Goal: Information Seeking & Learning: Find specific fact

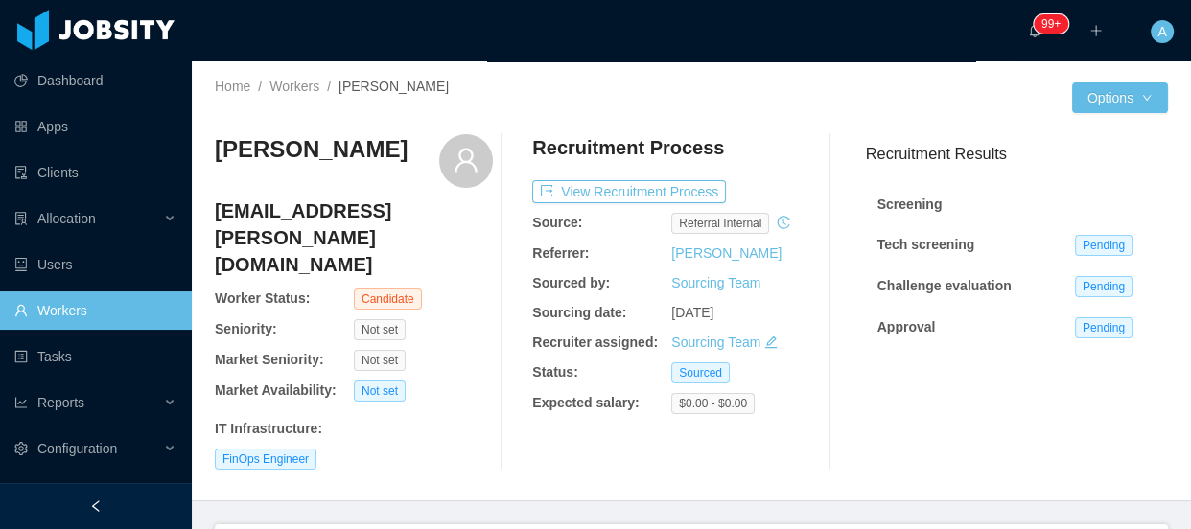
click at [86, 297] on link "Workers" at bounding box center [95, 311] width 162 height 38
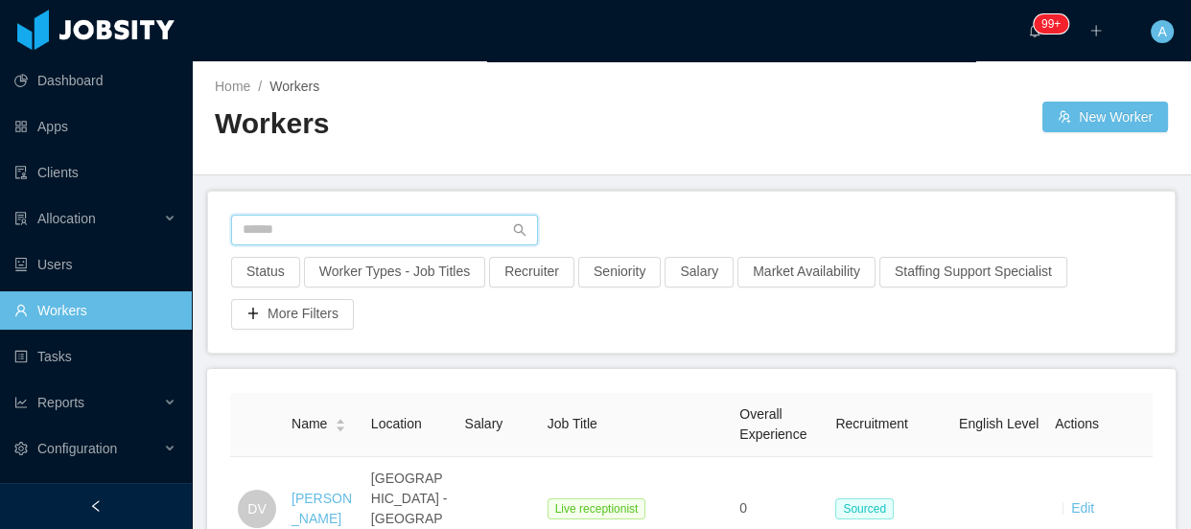
click at [246, 231] on input "text" at bounding box center [384, 230] width 307 height 31
paste input "**********"
type input "**********"
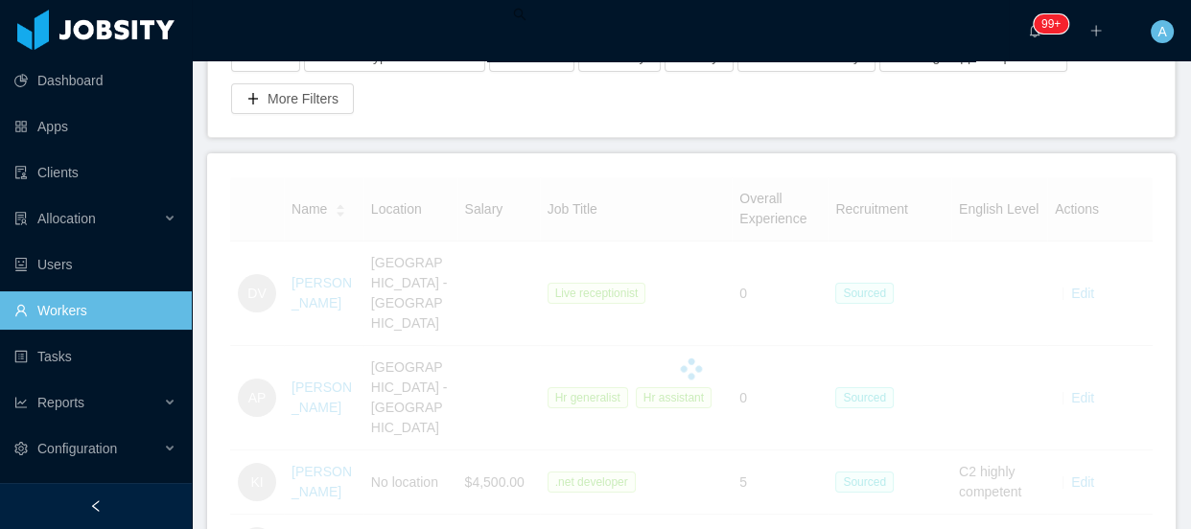
scroll to position [261, 0]
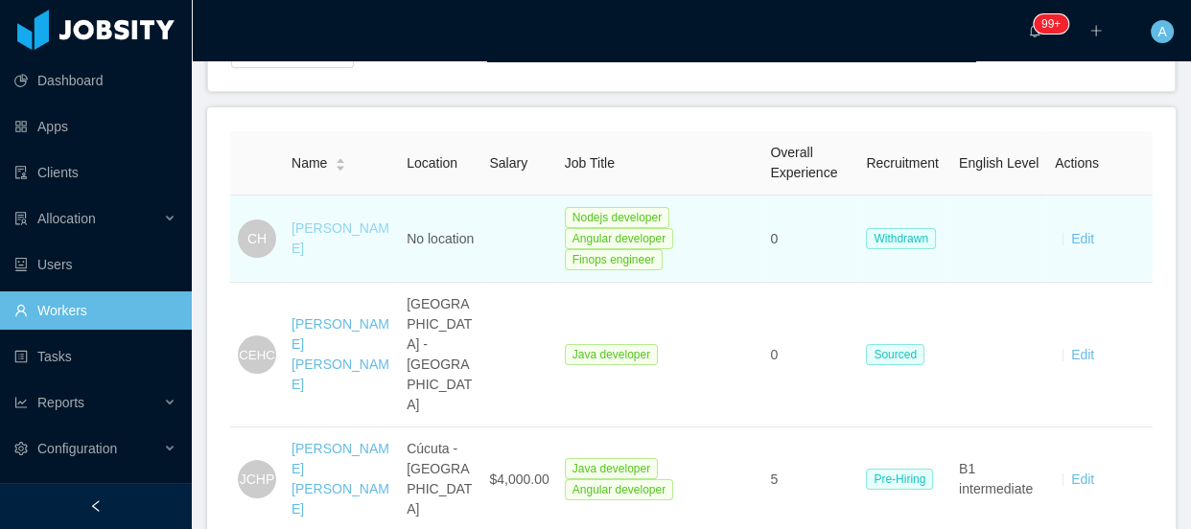
click at [336, 254] on link "Camilo Hernandez" at bounding box center [341, 238] width 98 height 35
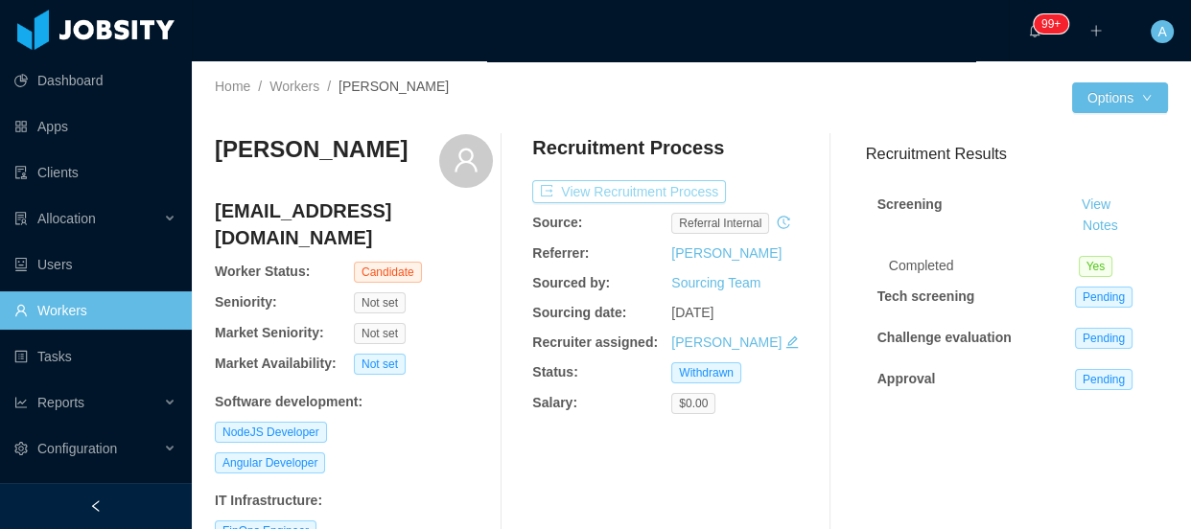
click at [639, 190] on button "View Recruitment Process" at bounding box center [629, 191] width 194 height 23
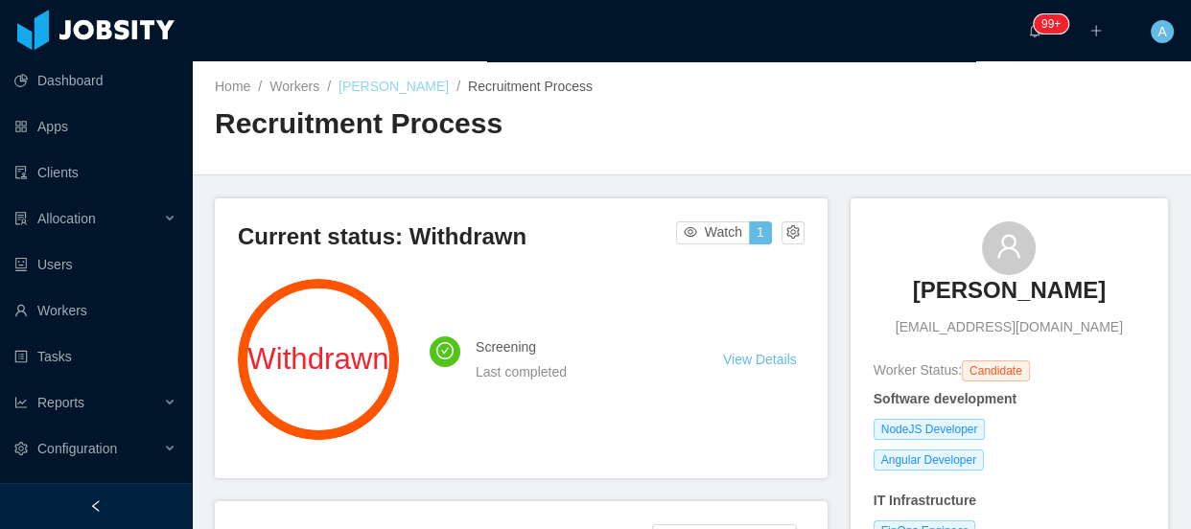
click at [391, 94] on link "Camilo Hernandez" at bounding box center [394, 86] width 110 height 15
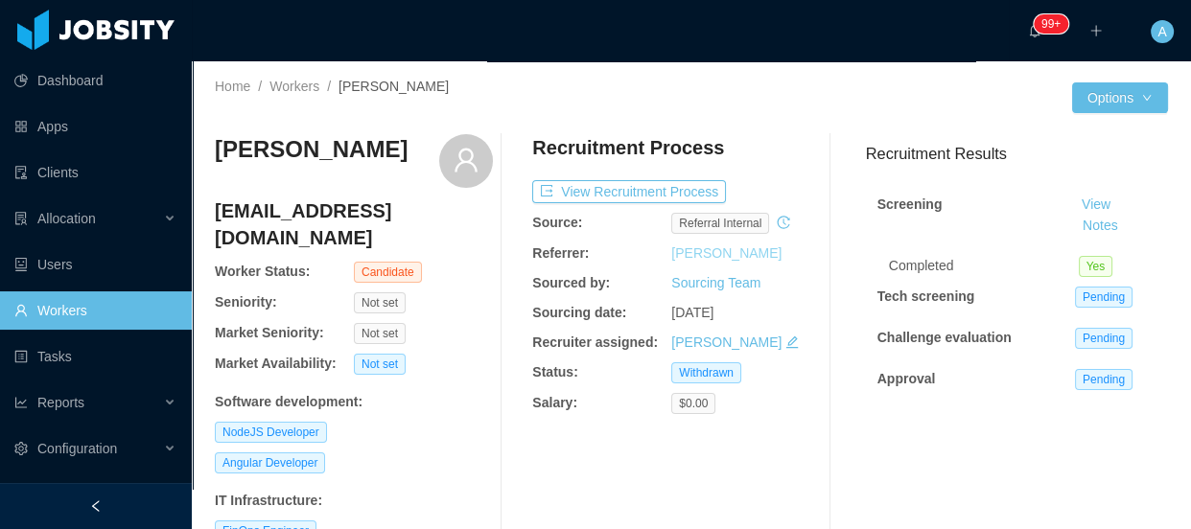
click at [695, 251] on link "Jonathan Ruda" at bounding box center [726, 253] width 110 height 15
drag, startPoint x: 214, startPoint y: 140, endPoint x: 411, endPoint y: 137, distance: 197.6
click at [411, 137] on div "Camilo Hernandez" at bounding box center [354, 161] width 278 height 54
copy h3 "Camilo Hernandez"
click at [85, 306] on link "Workers" at bounding box center [95, 311] width 162 height 38
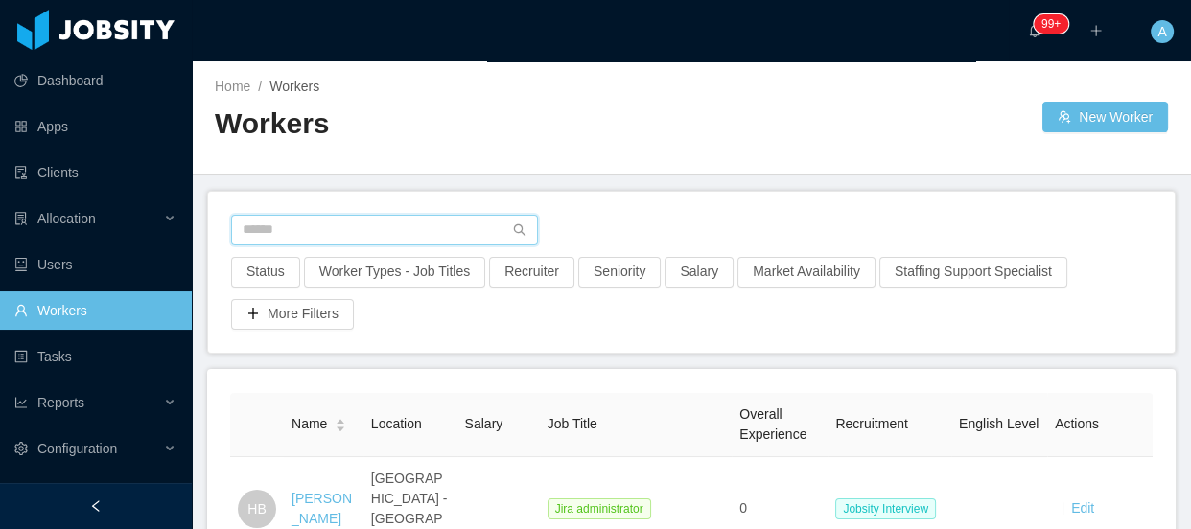
click at [403, 232] on input "text" at bounding box center [384, 230] width 307 height 31
paste input "**********"
type input "**********"
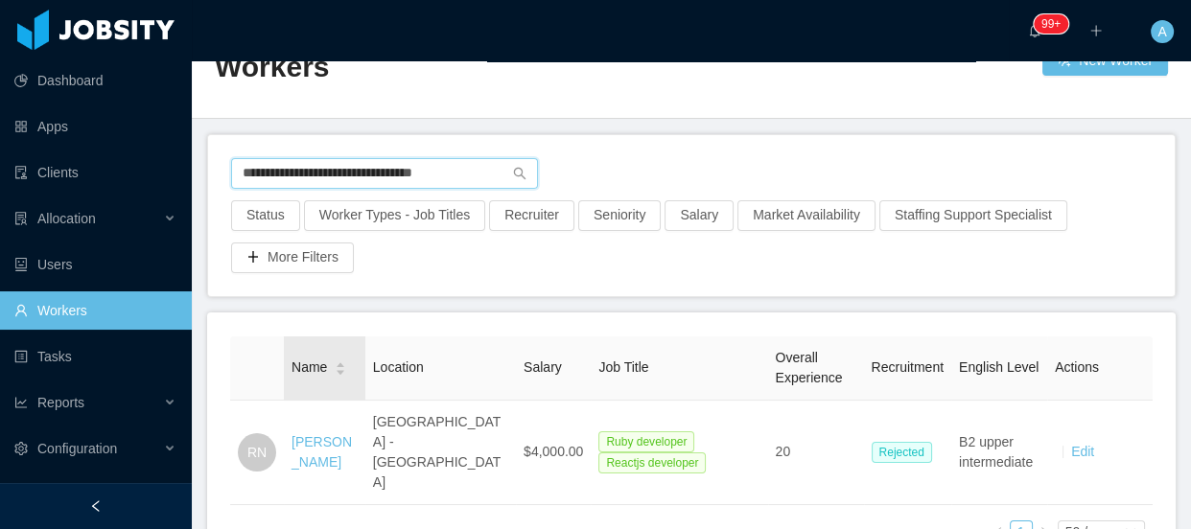
scroll to position [86, 0]
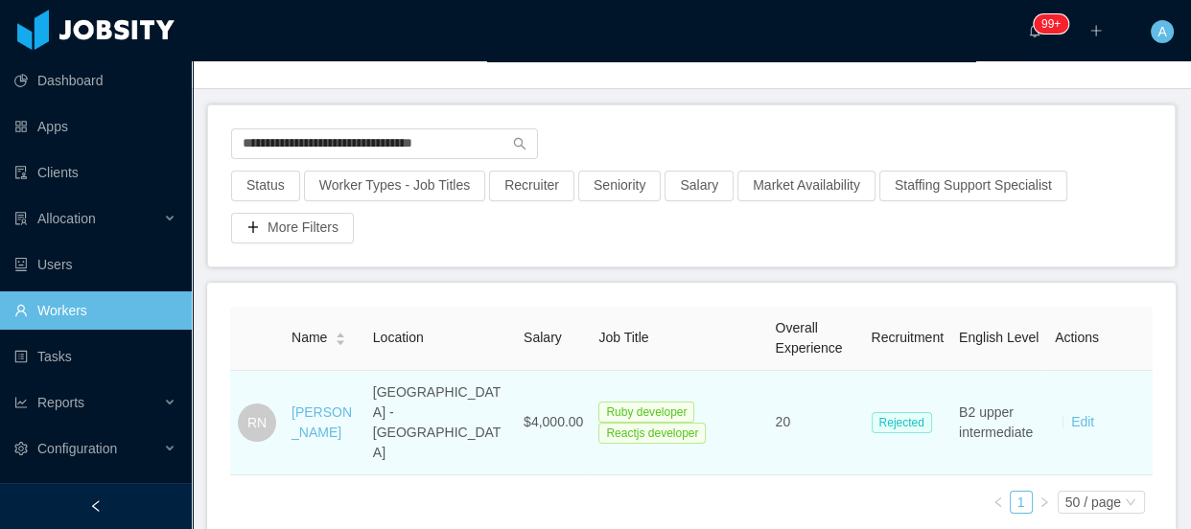
drag, startPoint x: 280, startPoint y: 385, endPoint x: 355, endPoint y: 407, distance: 78.0
click at [355, 407] on tr "RN Roberto Nogueira São Paulo - Brazil $4,000.00 Ruby developer Reactjs develop…" at bounding box center [691, 423] width 923 height 105
copy tr "Roberto Nogueira"
click at [344, 408] on link "Roberto Nogueira" at bounding box center [322, 422] width 60 height 35
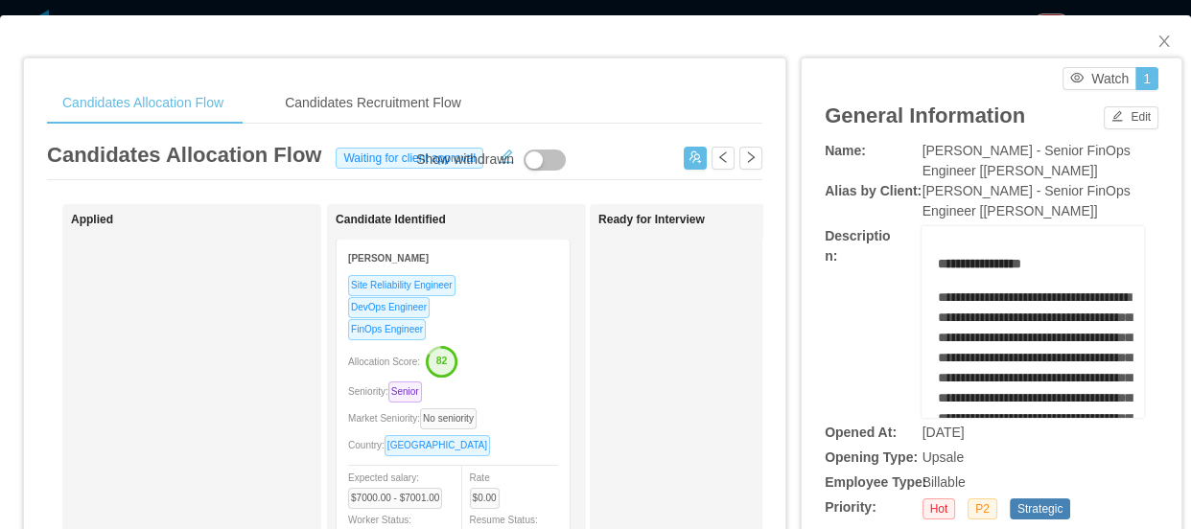
scroll to position [86, 0]
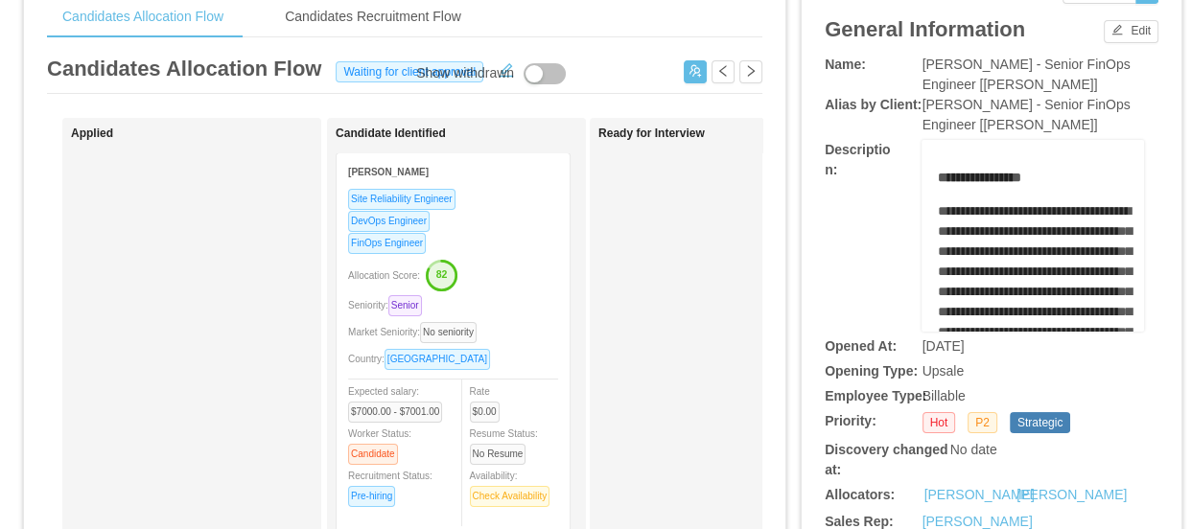
click at [1031, 263] on span "**********" at bounding box center [1034, 412] width 194 height 416
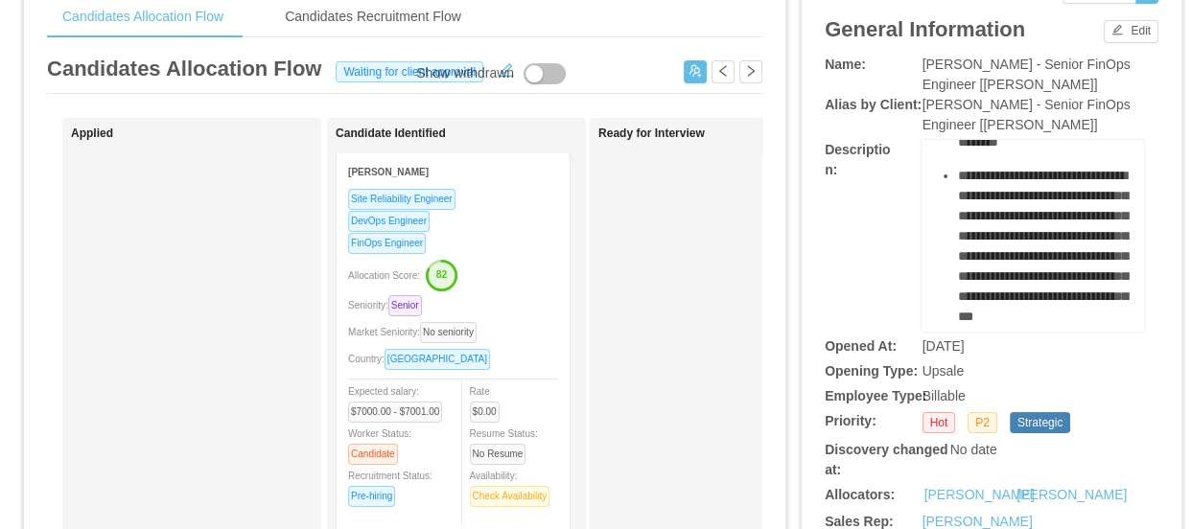
scroll to position [959, 0]
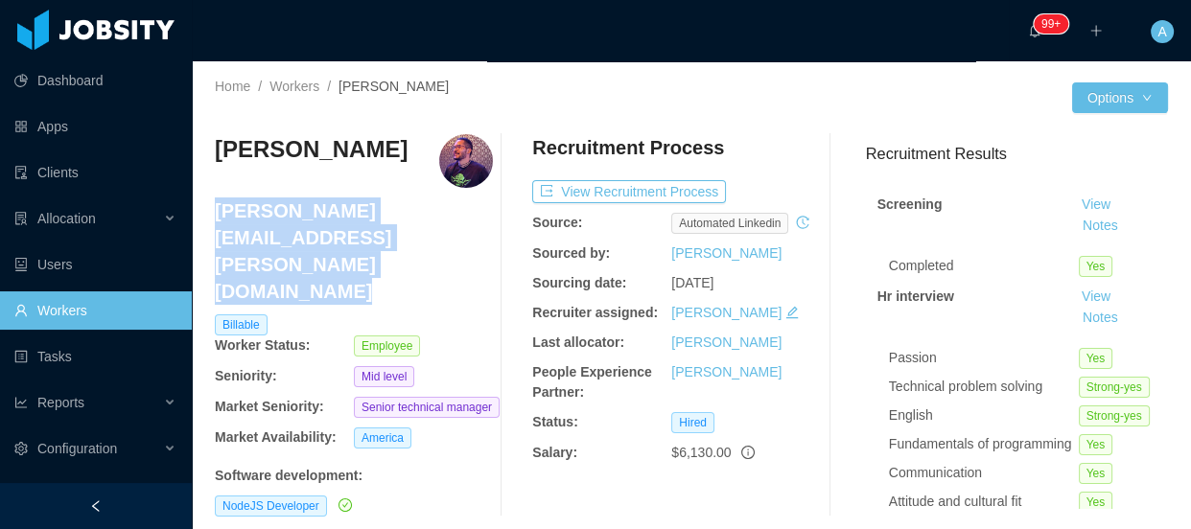
click at [215, 211] on div "Home / Workers / [PERSON_NAME] / Options [PERSON_NAME] [PERSON_NAME][EMAIL_ADDR…" at bounding box center [691, 304] width 999 height 487
copy h4 "[PERSON_NAME][EMAIL_ADDRESS][PERSON_NAME][DOMAIN_NAME]"
